Goal: Transaction & Acquisition: Download file/media

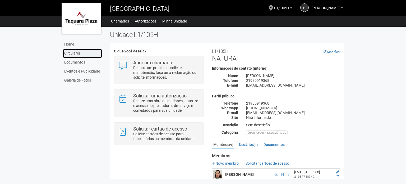
click at [73, 53] on link "Circulares" at bounding box center [82, 53] width 39 height 9
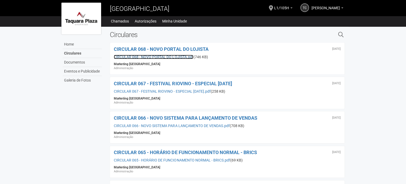
click at [147, 57] on link "CIRCULAR 068 - NOVO PORTAL DO LOJISTA.pdf" at bounding box center [153, 57] width 79 height 4
click at [343, 7] on b at bounding box center [342, 7] width 2 height 1
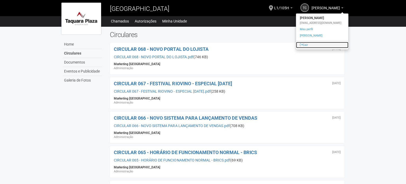
click at [305, 44] on link "Sair" at bounding box center [322, 45] width 52 height 6
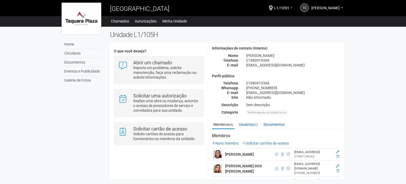
scroll to position [26, 0]
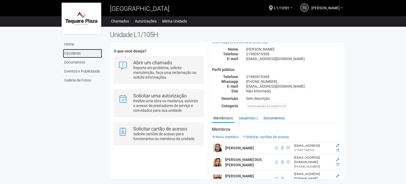
click at [71, 51] on link "Circulares" at bounding box center [82, 53] width 39 height 9
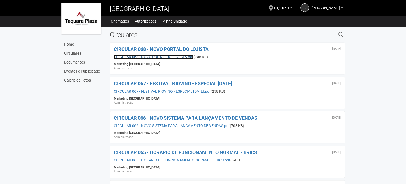
click at [147, 56] on link "CIRCULAR 068 - NOVO PORTAL DO LOJISTA.pdf" at bounding box center [153, 57] width 79 height 4
